Goal: Task Accomplishment & Management: Manage account settings

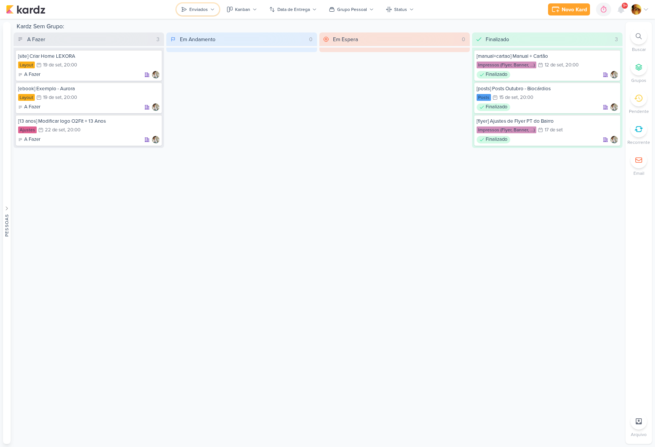
click at [209, 11] on button "Enviados" at bounding box center [197, 9] width 43 height 12
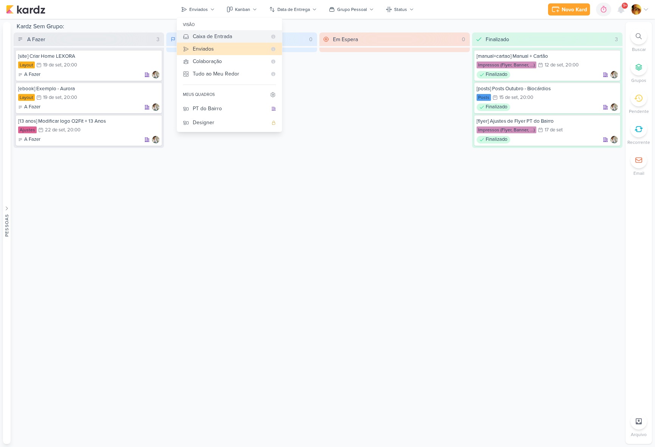
click at [211, 33] on div "Caixa de Entrada" at bounding box center [230, 36] width 74 height 8
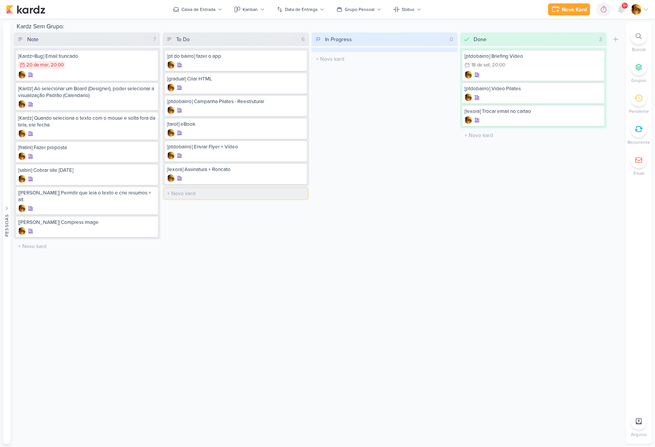
click at [184, 191] on input "text" at bounding box center [236, 193] width 144 height 11
type input "[video] Vídeo Pilates"
click at [209, 196] on div "[video] Vídeo Pilates" at bounding box center [236, 196] width 142 height 21
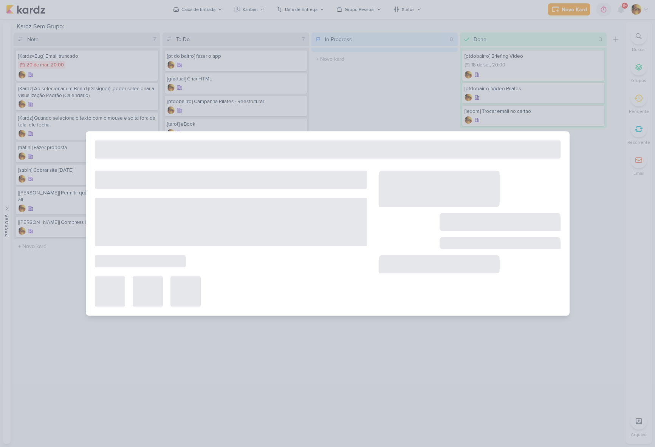
type input "[video] Vídeo Pilates"
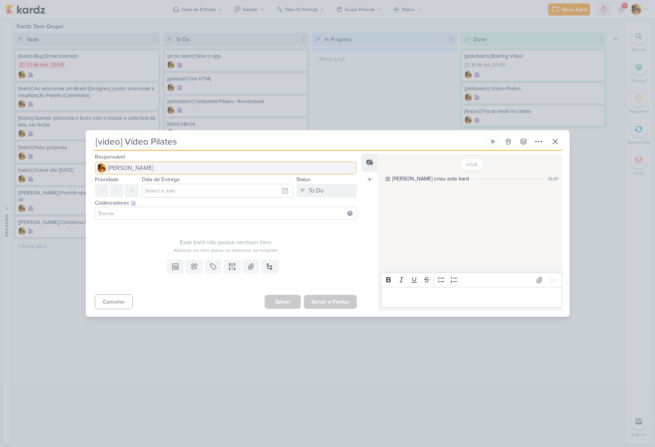
click at [167, 167] on button "[PERSON_NAME]" at bounding box center [226, 168] width 262 height 14
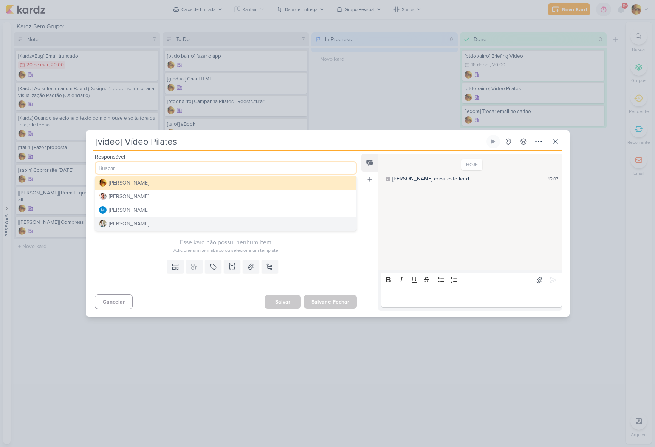
click at [161, 221] on button "[PERSON_NAME]" at bounding box center [225, 224] width 261 height 14
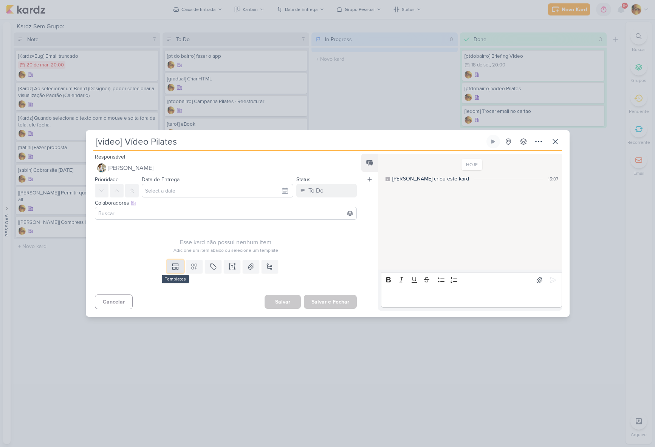
click at [176, 268] on icon at bounding box center [176, 267] width 8 height 8
click at [175, 249] on div "Design" at bounding box center [201, 250] width 59 height 8
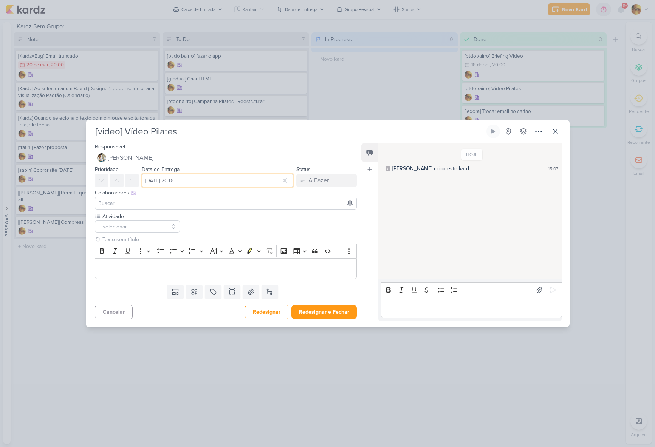
click at [193, 177] on input "[DATE] 20:00" at bounding box center [218, 181] width 152 height 14
drag, startPoint x: 235, startPoint y: 243, endPoint x: 229, endPoint y: 243, distance: 6.4
click at [235, 243] on div "16" at bounding box center [236, 242] width 12 height 11
type input "[DATE] 20:00"
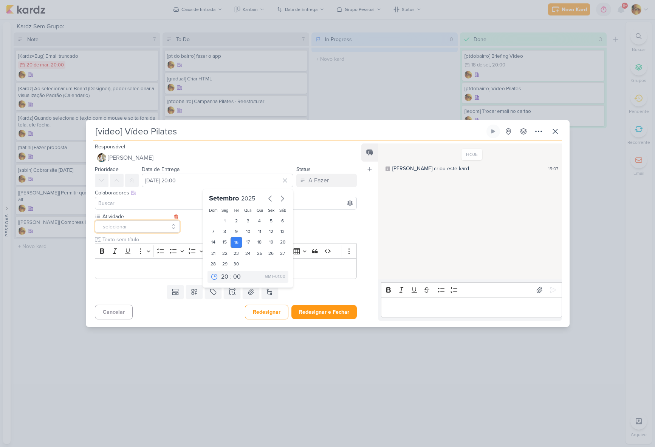
click at [136, 227] on button "-- selecionar --" at bounding box center [137, 227] width 85 height 12
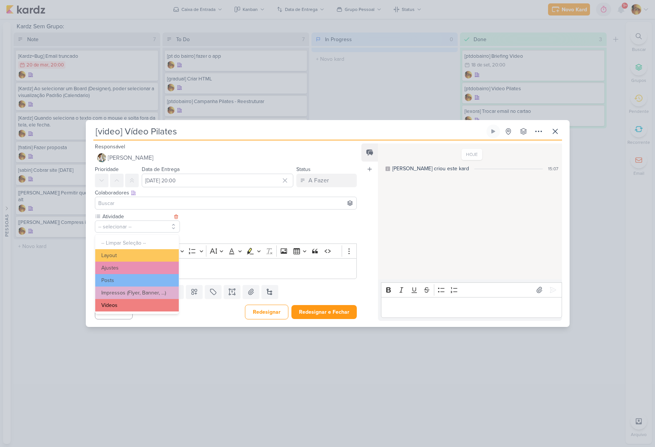
click at [119, 304] on button "Vídeos" at bounding box center [137, 305] width 84 height 12
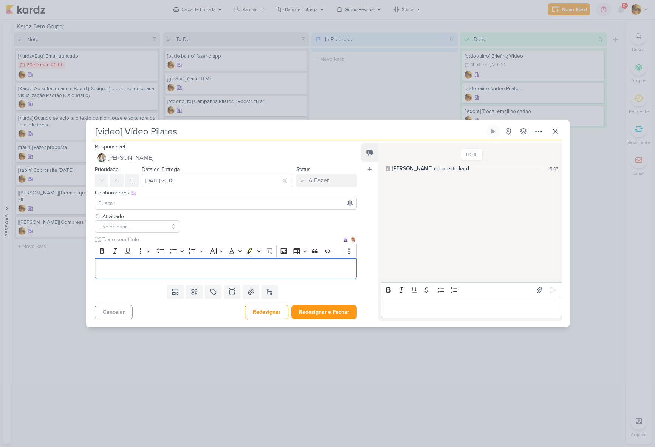
click at [123, 274] on div "Editor editing area: main" at bounding box center [226, 268] width 262 height 21
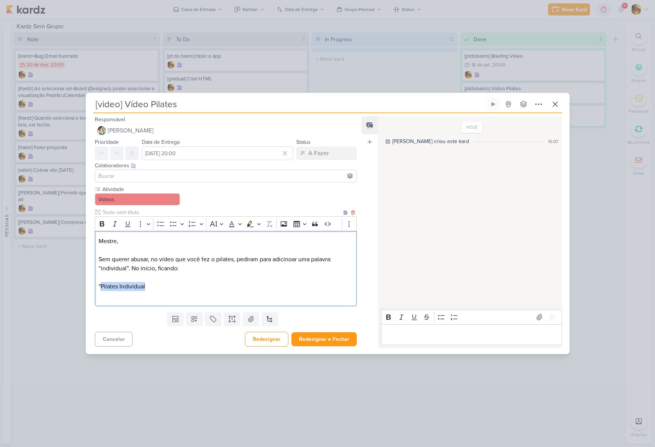
drag, startPoint x: 144, startPoint y: 288, endPoint x: 102, endPoint y: 284, distance: 42.1
click at [102, 286] on p ""Pilates Individual" at bounding box center [226, 286] width 254 height 9
drag, startPoint x: 102, startPoint y: 224, endPoint x: 115, endPoint y: 248, distance: 26.7
click at [102, 224] on icon "Editor toolbar" at bounding box center [102, 224] width 8 height 8
click at [159, 290] on p "" Pilates Individual" at bounding box center [226, 286] width 254 height 9
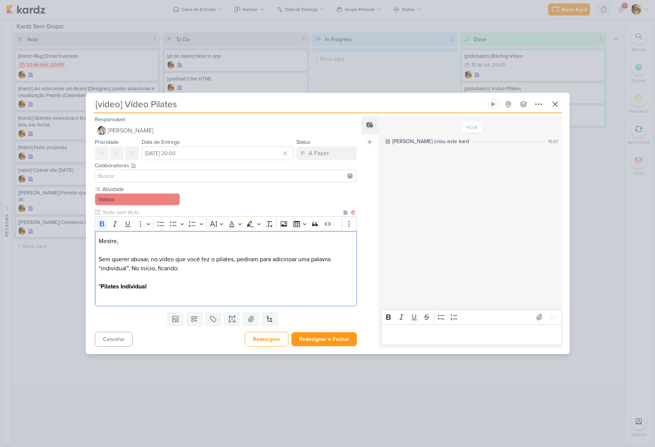
click at [160, 286] on p "" Pilates Individual" at bounding box center [226, 286] width 254 height 9
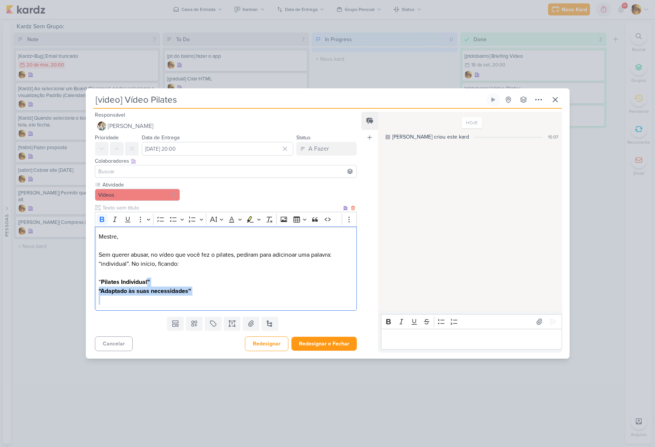
drag, startPoint x: 218, startPoint y: 295, endPoint x: 123, endPoint y: 244, distance: 108.0
click at [148, 282] on div "Mestre, [PERSON_NAME] querer abusar, no vídeo que você fez o pilates, pediram p…" at bounding box center [226, 269] width 262 height 84
click at [99, 219] on icon "Editor toolbar" at bounding box center [102, 220] width 8 height 8
click at [208, 282] on p "“ Pilates Individual ” “Adaptado às suas necessidades”" at bounding box center [226, 287] width 254 height 18
click at [215, 292] on p "“ Pilates Individual ” “Adaptado às suas necessidades”" at bounding box center [226, 287] width 254 height 18
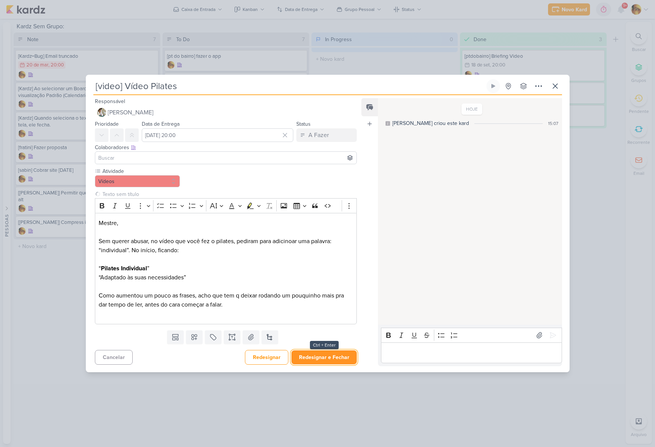
click at [314, 354] on button "Redesignar e Fechar" at bounding box center [323, 358] width 65 height 14
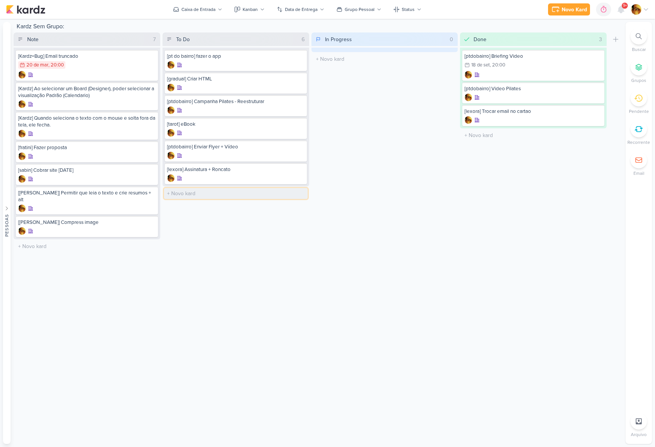
click at [181, 193] on input "text" at bounding box center [236, 193] width 144 height 11
type input "[video] Yoga"
click at [199, 194] on div "[video] Yoga" at bounding box center [236, 192] width 138 height 7
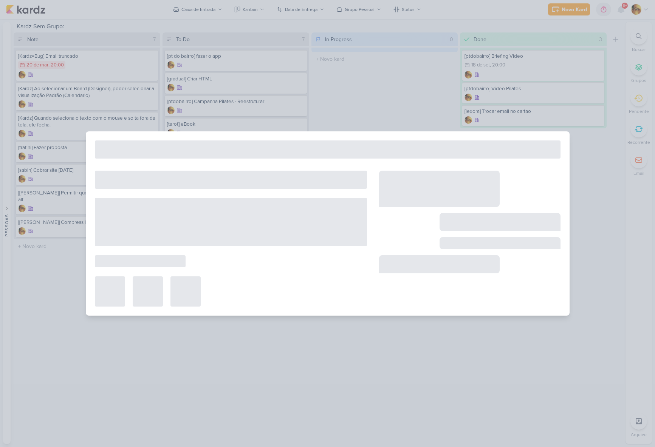
type input "[video] Yoga"
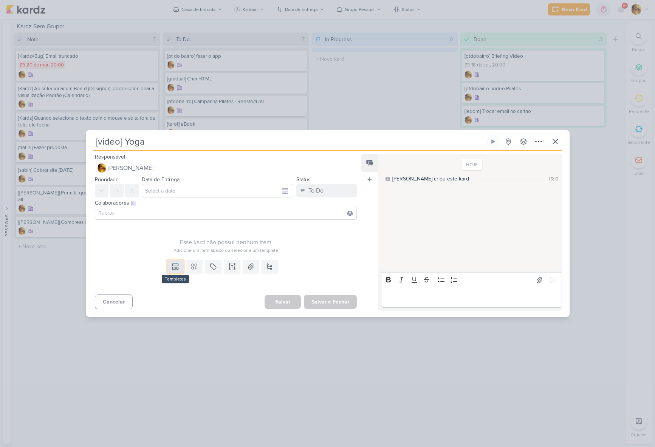
click at [172, 267] on icon at bounding box center [176, 267] width 8 height 8
click at [173, 255] on button "Design" at bounding box center [199, 249] width 82 height 12
type input "[DATE] 20:00"
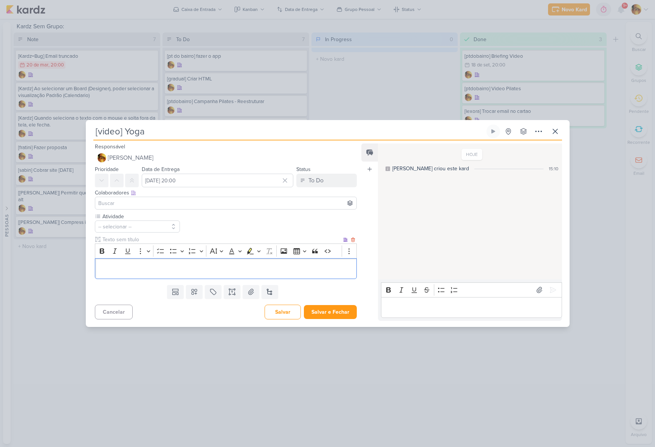
drag, startPoint x: 150, startPoint y: 274, endPoint x: 147, endPoint y: 270, distance: 4.1
click at [149, 274] on div "Editor editing area: main" at bounding box center [226, 268] width 262 height 21
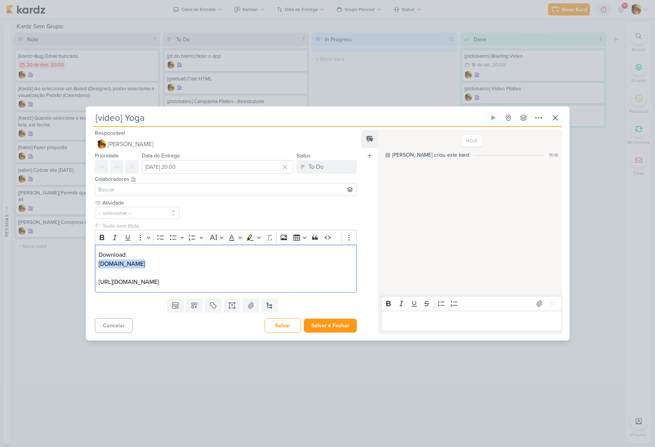
drag, startPoint x: 158, startPoint y: 258, endPoint x: 72, endPoint y: 256, distance: 86.6
click at [72, 256] on div "[video] Yoga Criado por mim" at bounding box center [327, 223] width 655 height 447
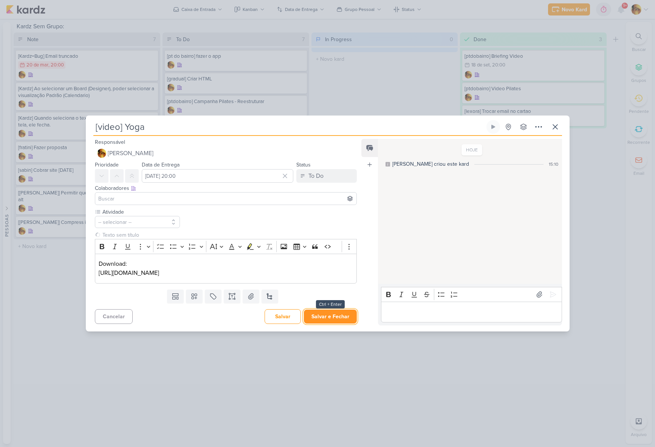
click at [342, 321] on button "Salvar e Fechar" at bounding box center [330, 317] width 53 height 14
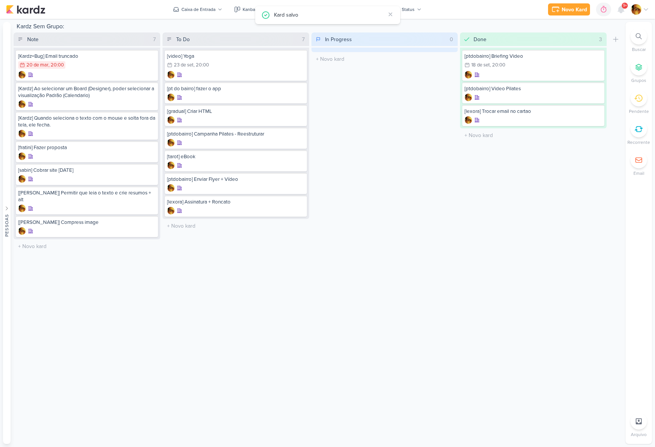
click at [329, 370] on div "Kardz Sem Grupo: Note 7 Mover Para Esquerda Mover Para Direita [GEOGRAPHIC_DATA…" at bounding box center [318, 233] width 609 height 422
click at [212, 225] on input "text" at bounding box center [236, 226] width 144 height 11
type input "[flyer] Ajustes do Flyer PT do Bairro"
click at [207, 232] on div at bounding box center [236, 234] width 138 height 8
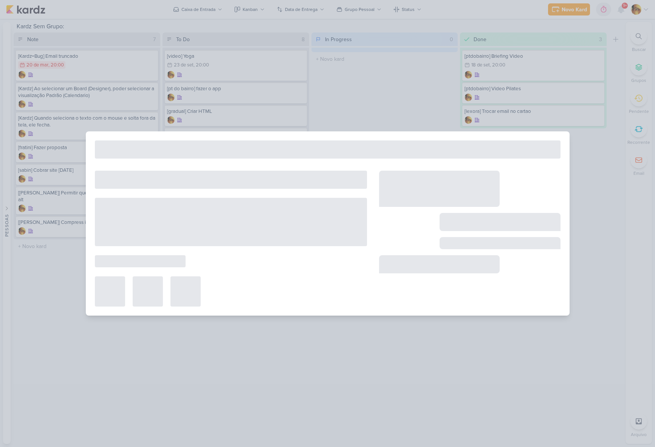
type input "[flyer] Ajustes do Flyer PT do Bairro"
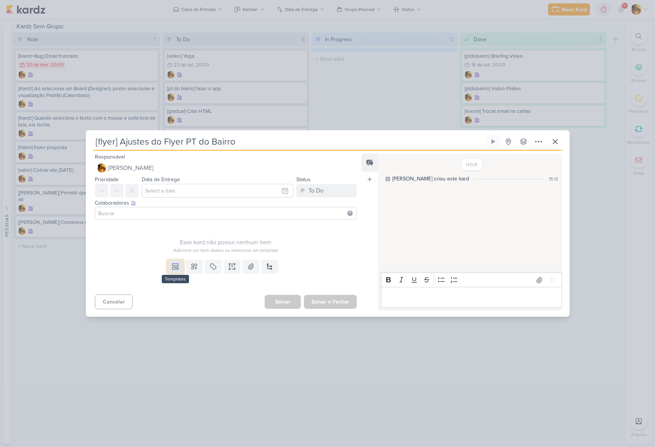
click at [175, 266] on icon at bounding box center [176, 265] width 6 height 2
click at [180, 253] on div "Design" at bounding box center [201, 250] width 59 height 8
type input "[DATE] 20:00"
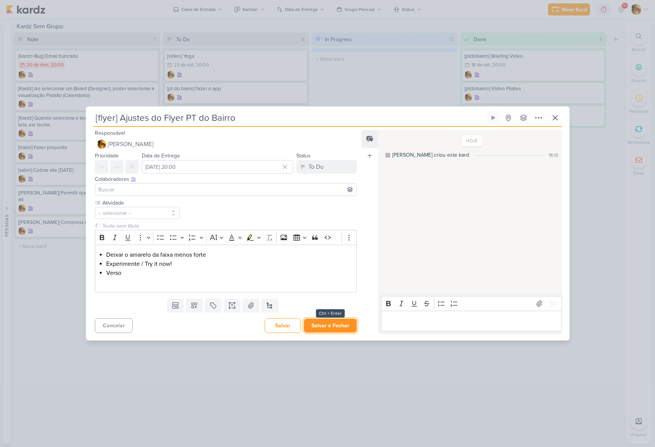
click at [328, 330] on button "Salvar e Fechar" at bounding box center [330, 326] width 53 height 14
